Goal: Task Accomplishment & Management: Use online tool/utility

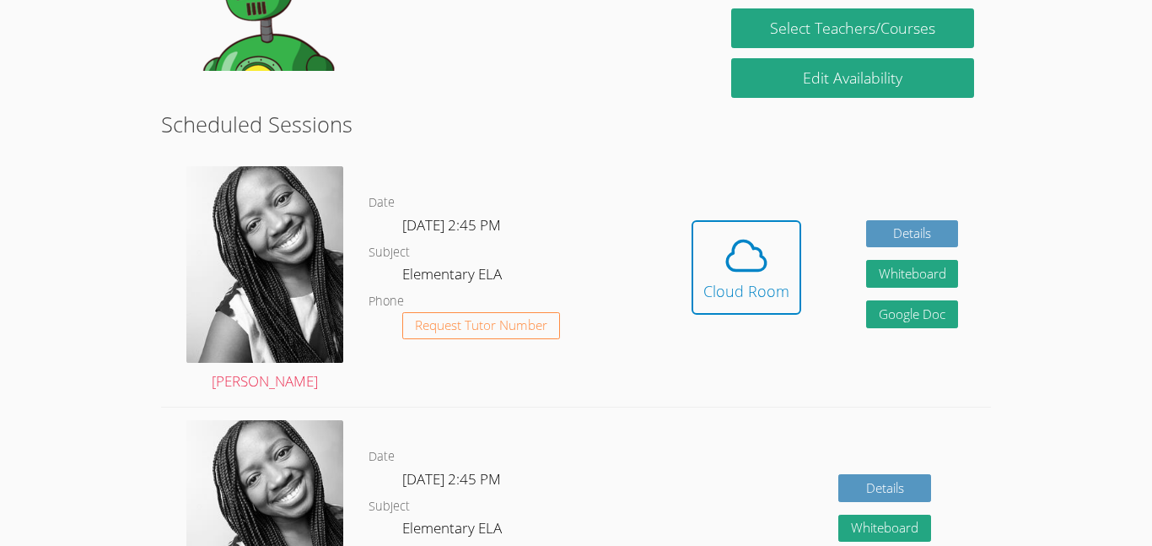
scroll to position [373, 0]
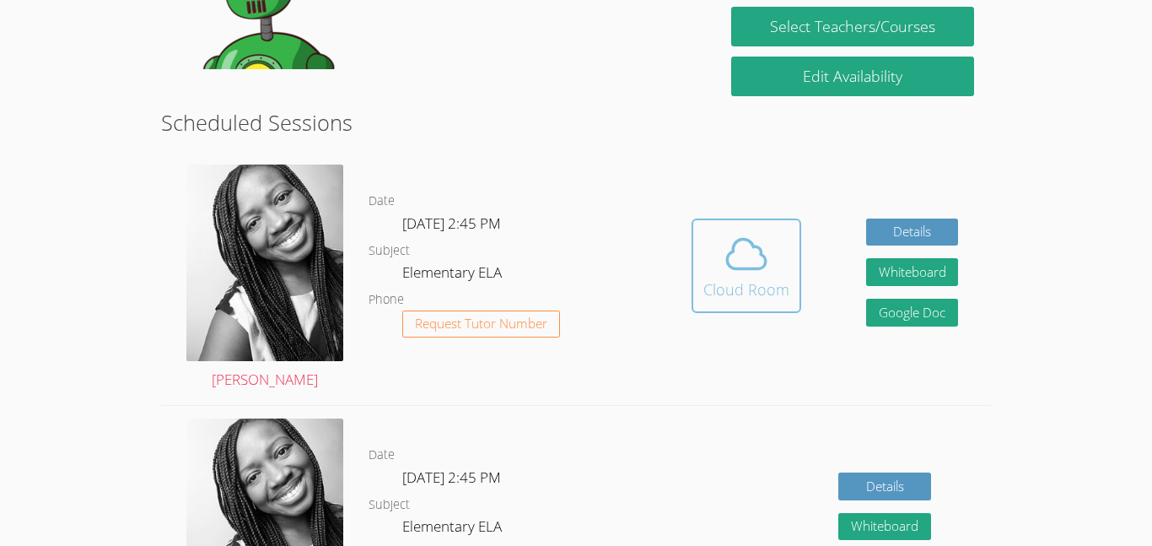
click at [757, 268] on icon at bounding box center [746, 255] width 39 height 30
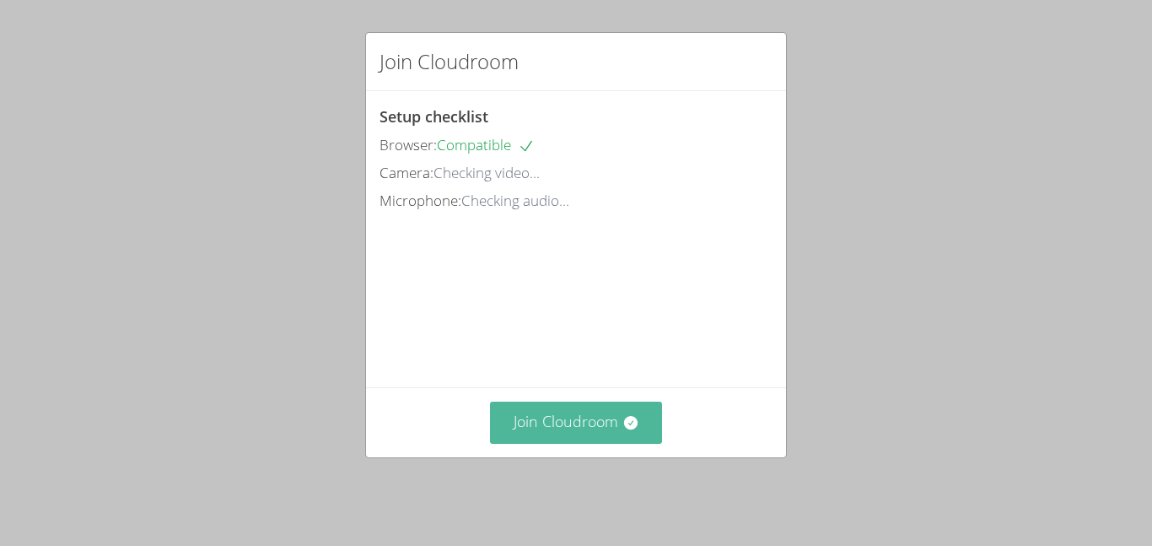
click at [611, 428] on button "Join Cloudroom" at bounding box center [576, 421] width 173 height 41
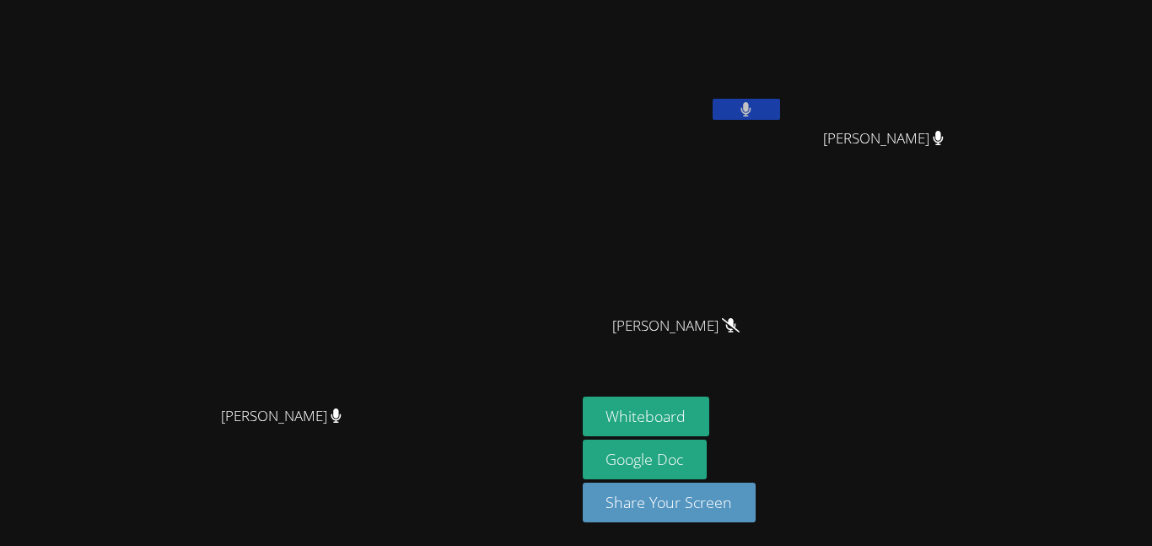
click at [715, 186] on div "[PERSON_NAME][GEOGRAPHIC_DATA]" at bounding box center [683, 97] width 201 height 181
click at [780, 99] on button at bounding box center [746, 109] width 67 height 21
click at [749, 114] on icon at bounding box center [746, 109] width 18 height 14
click at [617, 406] on button "Whiteboard" at bounding box center [646, 416] width 127 height 40
click at [733, 105] on button at bounding box center [746, 109] width 67 height 21
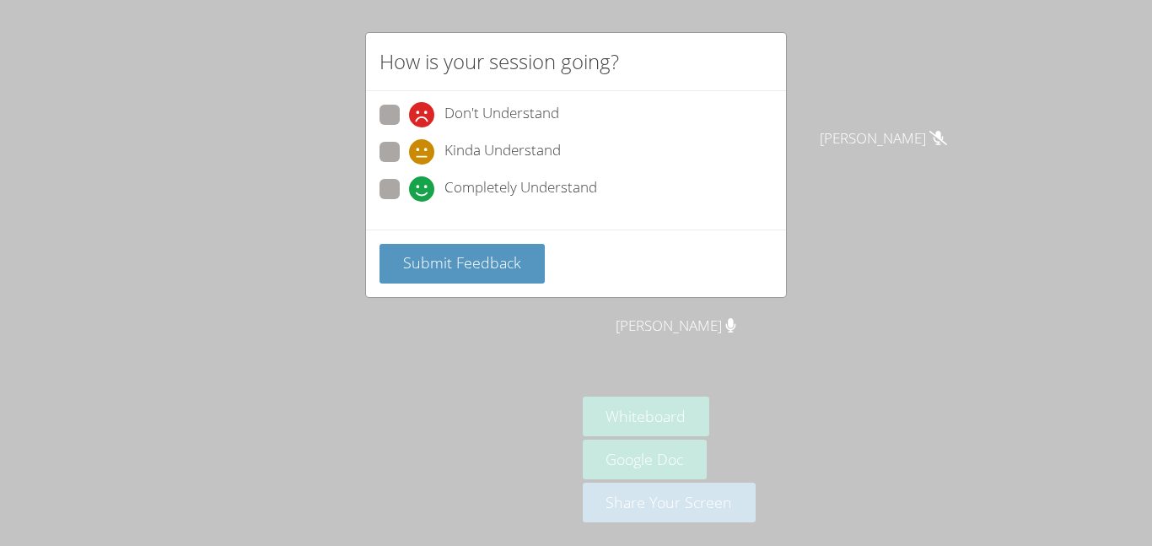
click at [435, 198] on div "Completely Understand" at bounding box center [503, 188] width 188 height 25
click at [423, 193] on input "Completely Understand" at bounding box center [416, 186] width 14 height 14
radio input "true"
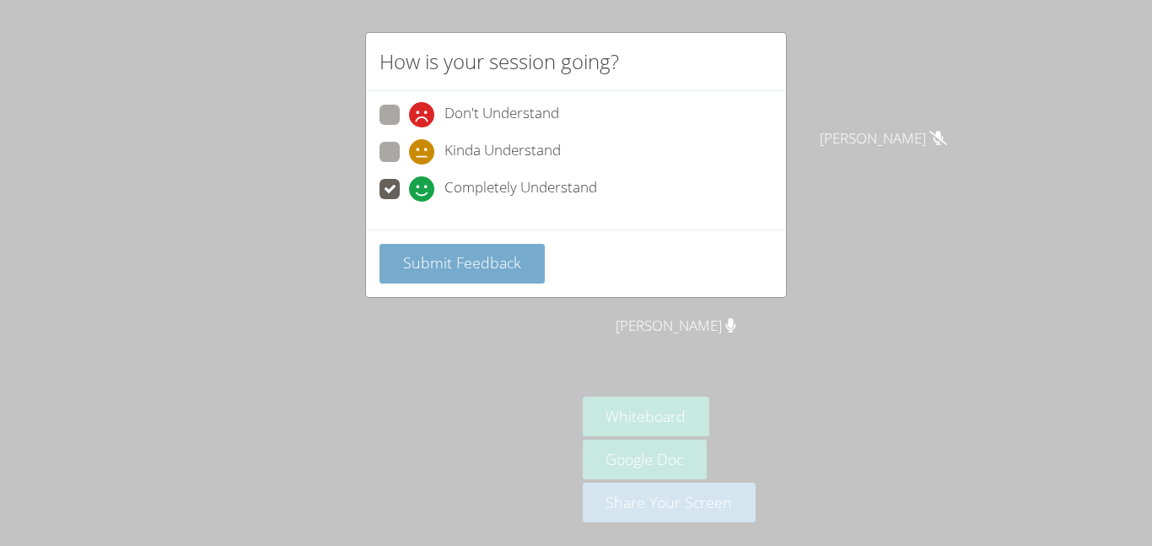
click at [461, 252] on span "Submit Feedback" at bounding box center [462, 262] width 118 height 20
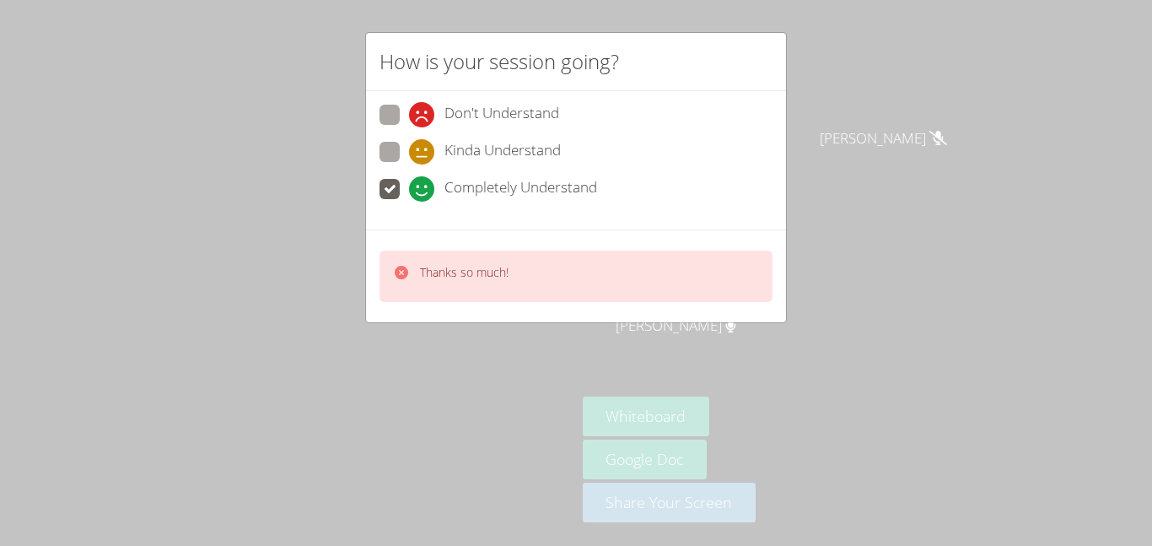
click at [175, 242] on div "How is your session going? Don't Understand Kinda Understand Completely Underst…" at bounding box center [576, 273] width 1152 height 546
